Goal: Task Accomplishment & Management: Complete application form

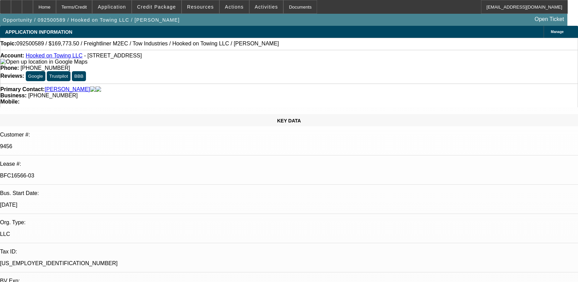
select select "0"
select select "0.1"
select select "0"
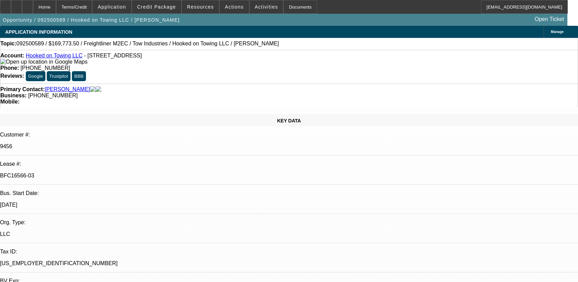
select select "0.1"
select select "0"
select select "0.1"
select select "0"
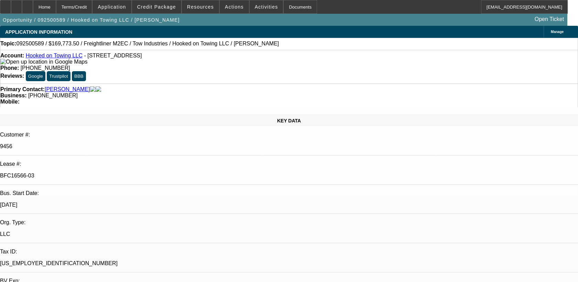
select select "0"
select select "0.1"
select select "1"
select select "2"
select select "4"
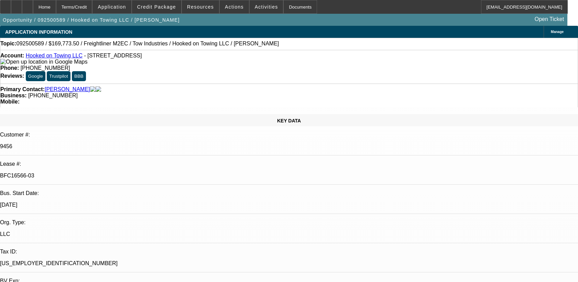
select select "1"
select select "2"
select select "4"
select select "1"
select select "2"
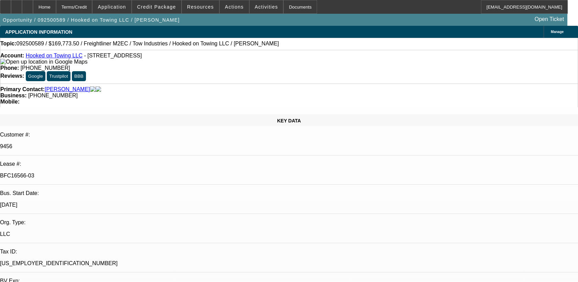
select select "4"
select select "1"
select select "2"
select select "4"
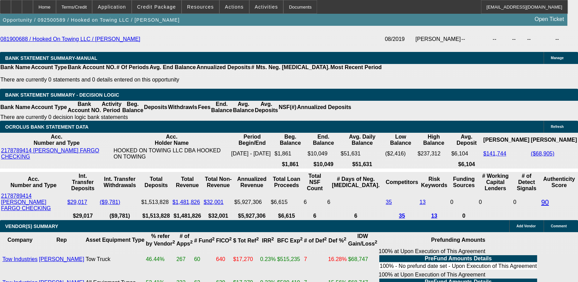
scroll to position [1563, 0]
